Goal: Task Accomplishment & Management: Use online tool/utility

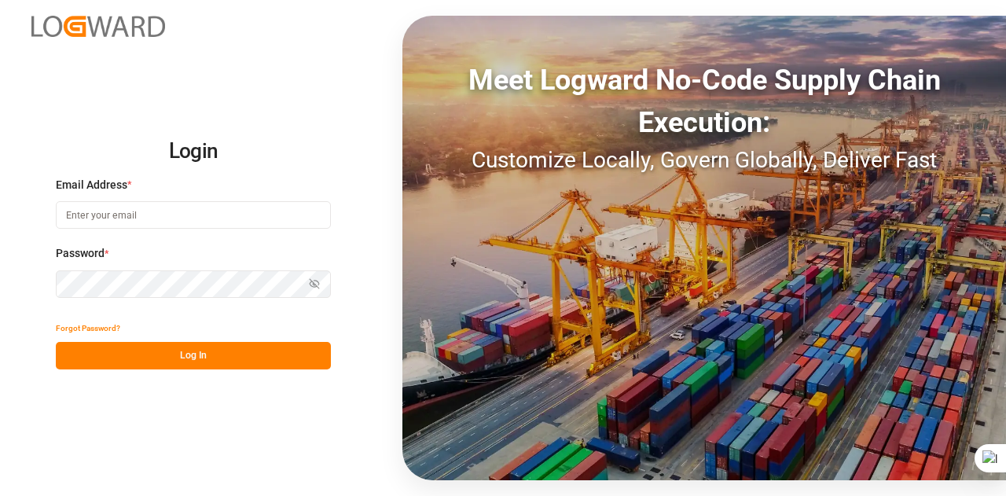
click at [263, 214] on input at bounding box center [193, 215] width 275 height 28
type input "[EMAIL_ADDRESS][DOMAIN_NAME]"
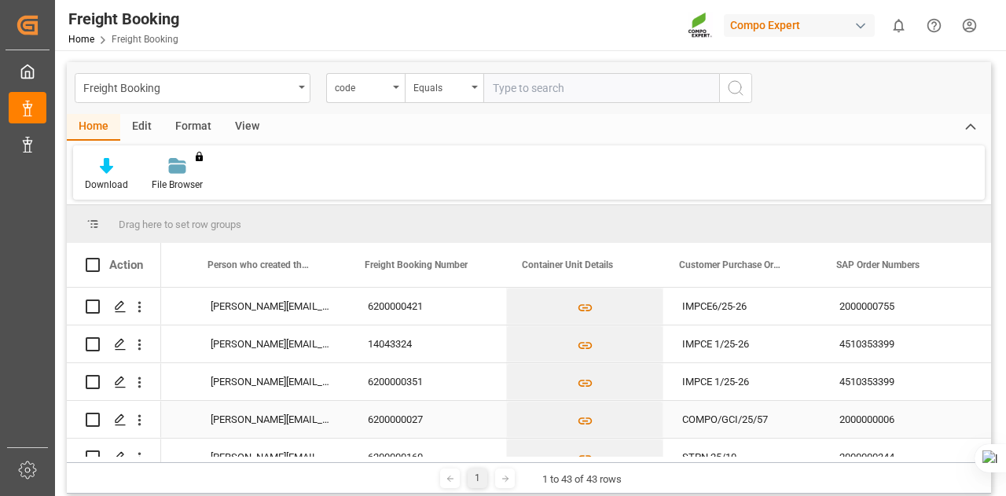
scroll to position [0, 762]
